Goal: Find specific page/section: Find specific page/section

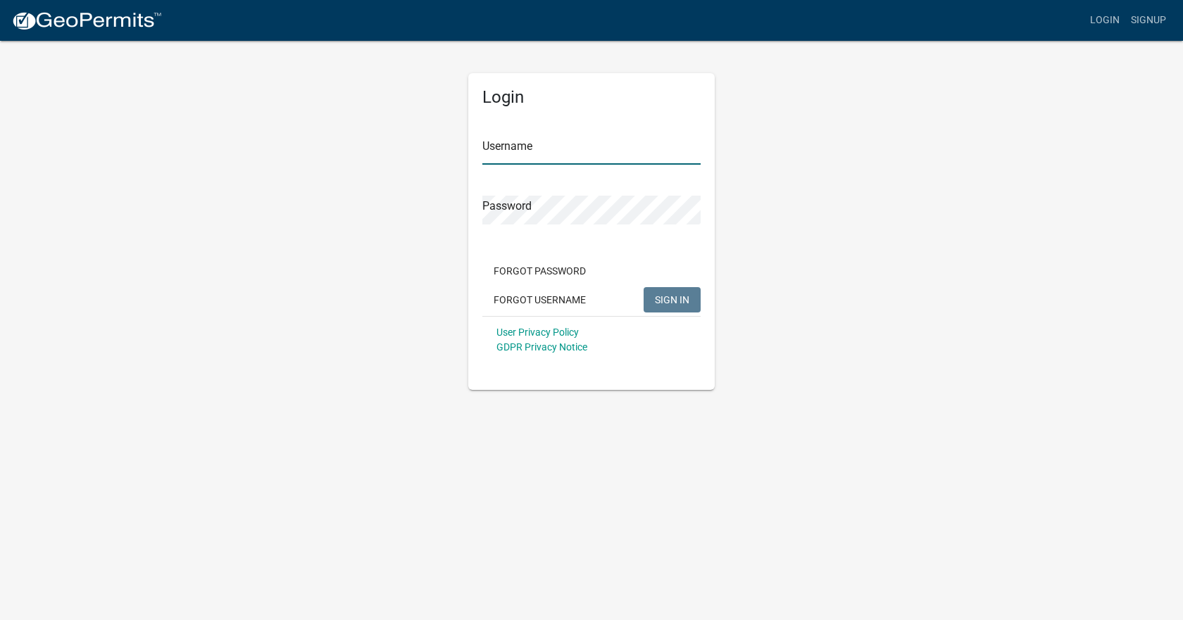
type input "[EMAIL_ADDRESS][DOMAIN_NAME]"
click at [665, 298] on span "SIGN IN" at bounding box center [672, 299] width 35 height 11
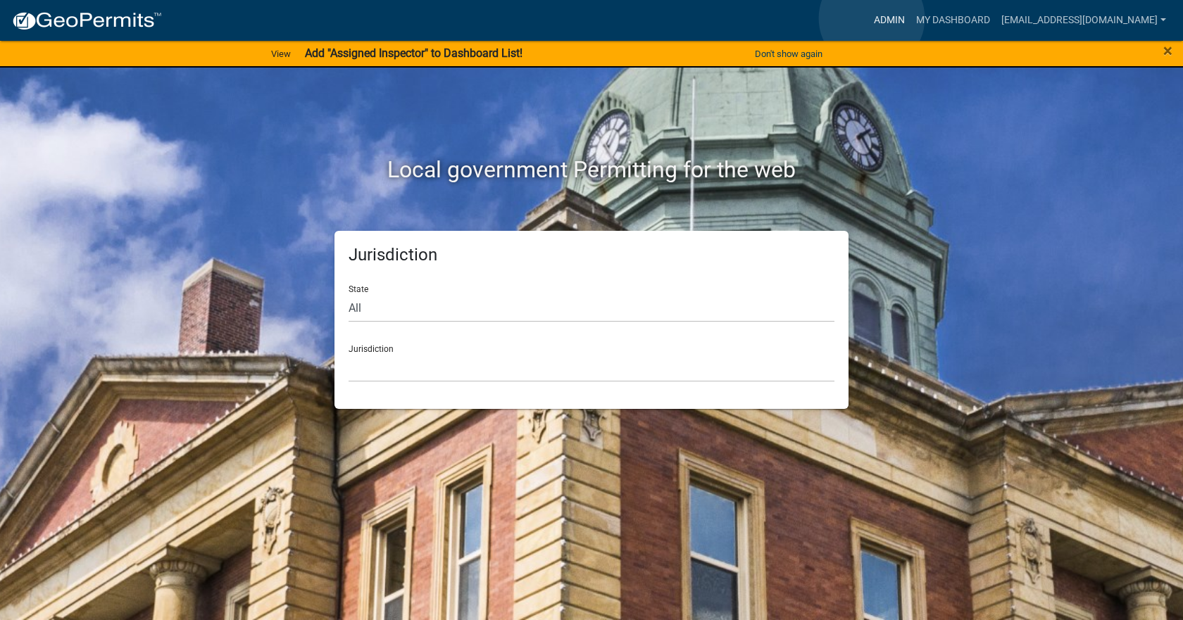
click at [872, 18] on link "Admin" at bounding box center [889, 20] width 42 height 27
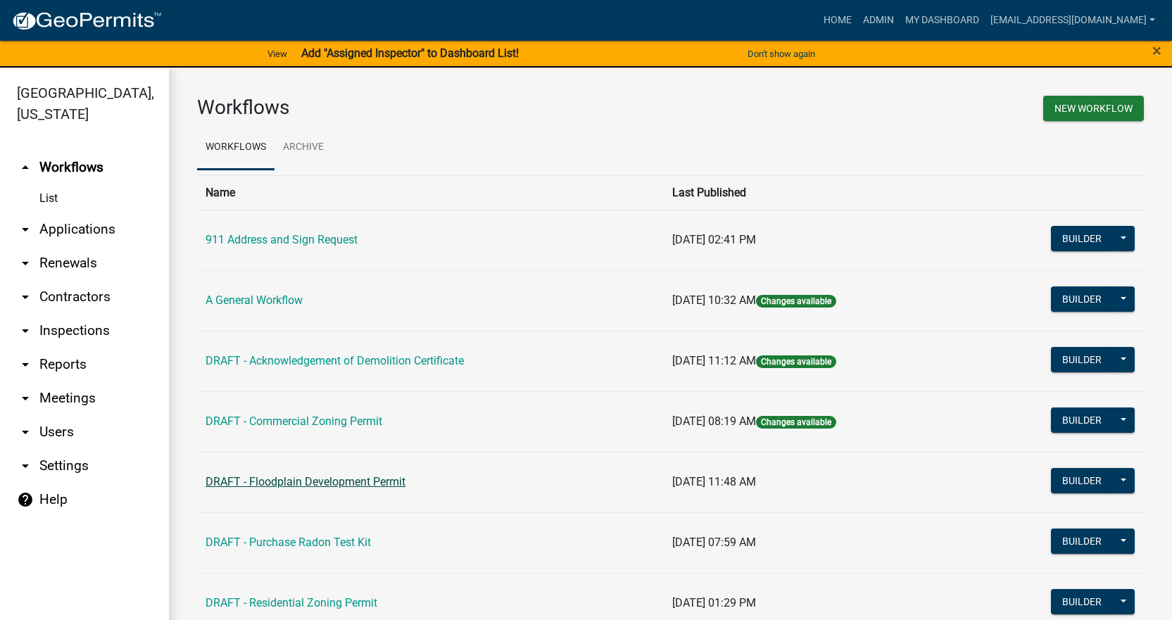
scroll to position [70, 0]
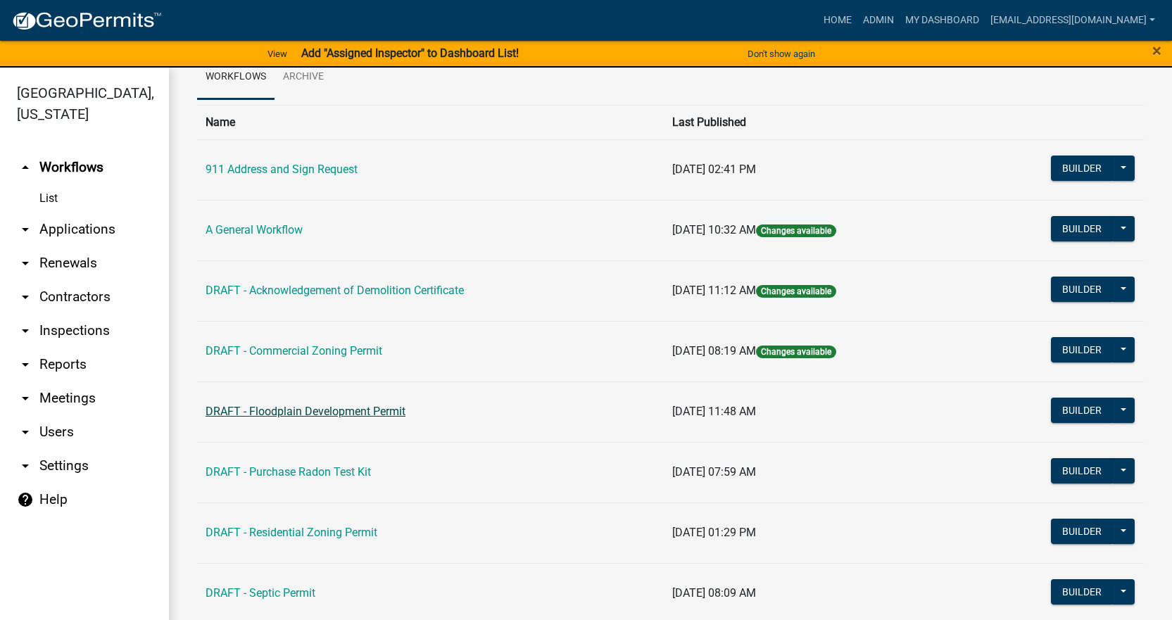
click at [322, 413] on link "DRAFT - Floodplain Development Permit" at bounding box center [306, 411] width 200 height 13
